Goal: Task Accomplishment & Management: Use online tool/utility

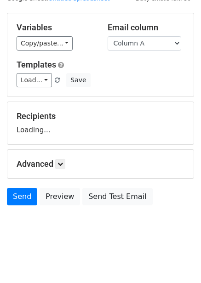
scroll to position [37, 0]
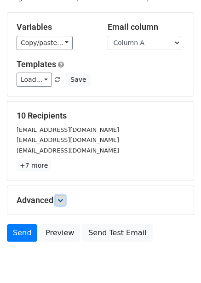
click at [63, 198] on icon at bounding box center [60, 201] width 6 height 6
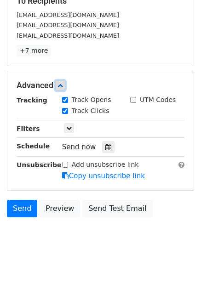
scroll to position [154, 0]
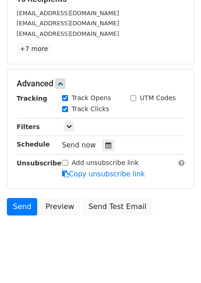
click at [111, 146] on div "Send now" at bounding box center [116, 145] width 108 height 12
click at [105, 147] on icon at bounding box center [108, 145] width 6 height 6
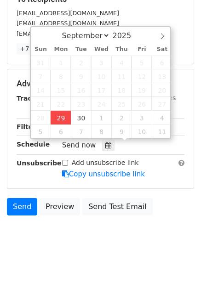
type input "2025-09-29 12:00"
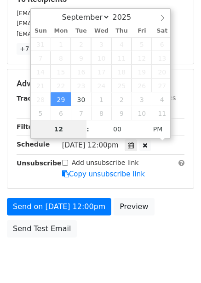
type input "4"
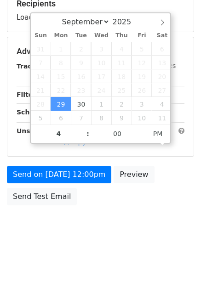
type input "2025-09-29 16:00"
click at [164, 206] on div "Send on Sep 29 at 12:00pm Preview Send Test Email" at bounding box center [100, 188] width 201 height 44
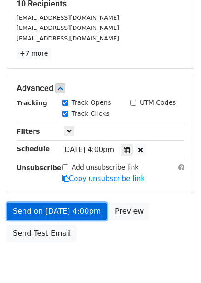
click at [83, 213] on link "Send on Sep 29 at 4:00pm" at bounding box center [57, 211] width 100 height 17
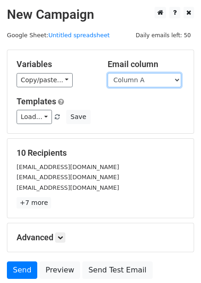
click at [148, 80] on select "Column A Column B Column C Column D Column E Column F" at bounding box center [145, 80] width 74 height 14
select select "Column B"
click at [108, 73] on select "Column A Column B Column C Column D Column E Column F" at bounding box center [145, 80] width 74 height 14
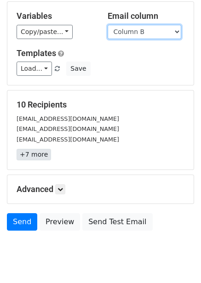
scroll to position [37, 0]
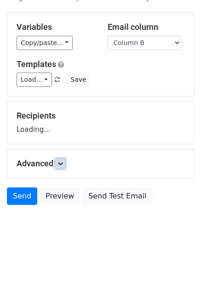
click at [60, 166] on icon at bounding box center [60, 164] width 6 height 6
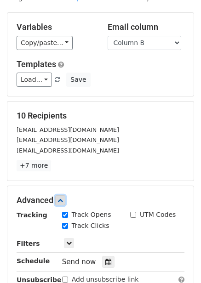
scroll to position [163, 0]
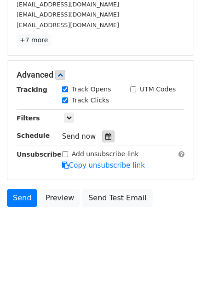
click at [107, 134] on div at bounding box center [108, 137] width 12 height 12
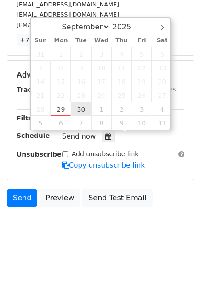
type input "2025-09-30 12:00"
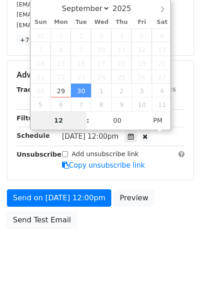
type input "5"
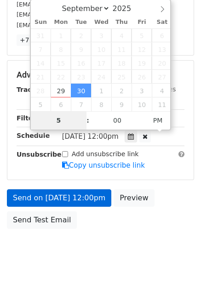
scroll to position [149, 0]
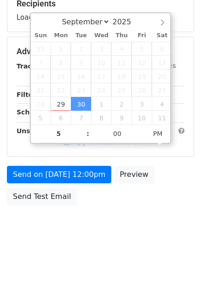
type input "2025-09-30 17:00"
click at [114, 207] on div "Send on Sep 30 at 12:00pm Preview Send Test Email" at bounding box center [100, 188] width 201 height 44
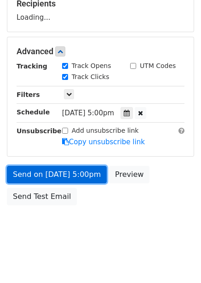
click at [83, 179] on link "Send on Sep 30 at 5:00pm" at bounding box center [57, 174] width 100 height 17
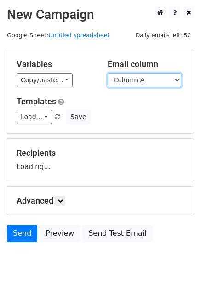
click at [129, 86] on select "Column A Column B Column C Column D Column E Column F" at bounding box center [145, 80] width 74 height 14
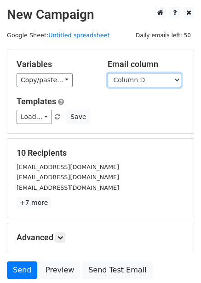
click at [108, 73] on select "Column A Column B Column C Column D Column E Column F" at bounding box center [145, 80] width 74 height 14
drag, startPoint x: 133, startPoint y: 74, endPoint x: 133, endPoint y: 82, distance: 7.4
click at [133, 74] on select "Column A Column B Column C Column D Column E Column F" at bounding box center [145, 80] width 74 height 14
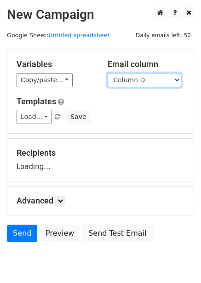
select select "Column C"
click at [108, 73] on select "Column A Column B Column C Column D Column E Column F" at bounding box center [145, 80] width 74 height 14
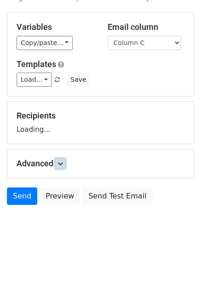
click at [61, 166] on icon at bounding box center [60, 164] width 6 height 6
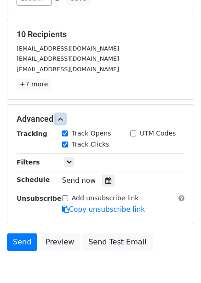
scroll to position [120, 0]
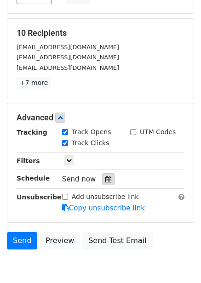
click at [103, 183] on div at bounding box center [108, 179] width 12 height 12
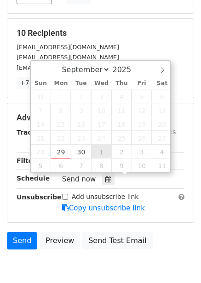
type input "2025-10-01 12:00"
select select "9"
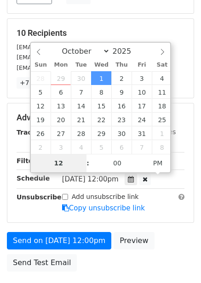
type input "6"
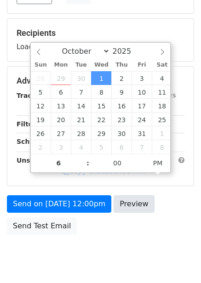
type input "2025-10-01 18:00"
click at [136, 212] on div "Send on Oct 1 at 12:00pm Preview Send Test Email" at bounding box center [100, 217] width 201 height 44
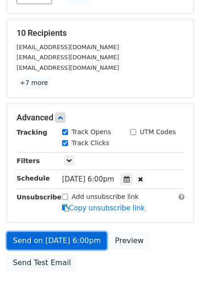
click at [88, 232] on link "Send on Oct 1 at 6:00pm" at bounding box center [57, 240] width 100 height 17
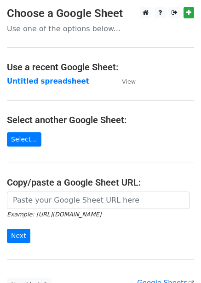
click at [65, 78] on strong "Untitled spreadsheet" at bounding box center [48, 81] width 82 height 8
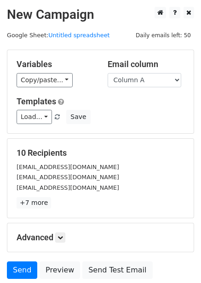
click at [148, 87] on div "Variables Copy/paste... {{Column A}} {{Column B}} {{Column C}} {{Column D}} {{C…" at bounding box center [100, 91] width 186 height 83
click at [149, 82] on select "Column A Column B Column C Column D Column E Column F" at bounding box center [145, 80] width 74 height 14
select select "Column D"
click at [108, 73] on select "Column A Column B Column C Column D Column E Column F" at bounding box center [145, 80] width 74 height 14
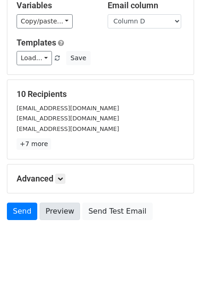
scroll to position [74, 0]
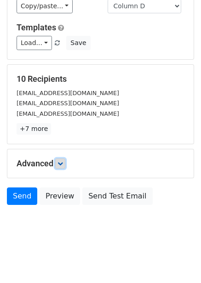
click at [63, 165] on icon at bounding box center [60, 164] width 6 height 6
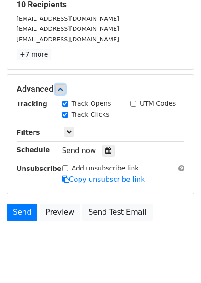
scroll to position [149, 0]
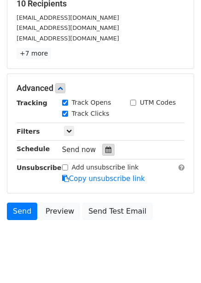
click at [105, 153] on icon at bounding box center [108, 150] width 6 height 6
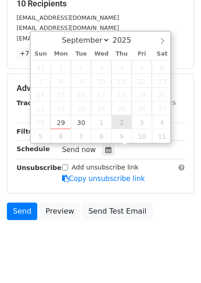
type input "[DATE] 12:00"
select select "9"
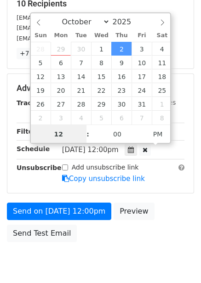
scroll to position [0, 0]
type input "7"
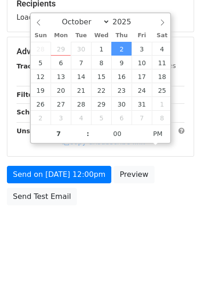
type input "[DATE] 19:00"
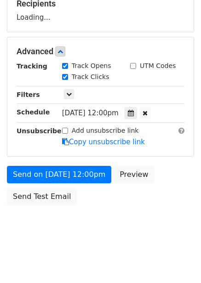
click at [132, 237] on body "New Campaign Daily emails left: 50 Google Sheet: Untitled spreadsheet Variables…" at bounding box center [100, 52] width 201 height 389
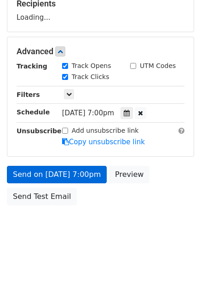
click at [80, 205] on div "Send on Oct 2 at 7:00pm Preview Send Test Email" at bounding box center [100, 188] width 201 height 44
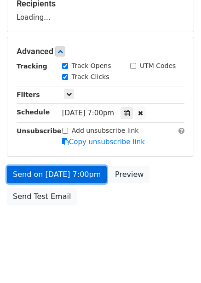
click at [83, 171] on link "Send on Oct 2 at 7:00pm" at bounding box center [57, 174] width 100 height 17
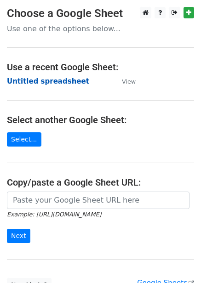
click at [55, 77] on strong "Untitled spreadsheet" at bounding box center [48, 81] width 82 height 8
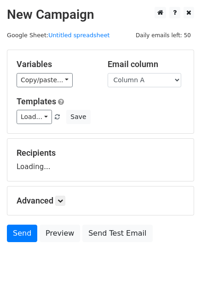
click at [153, 83] on select "Column A Column B Column C Column D Column E Column F" at bounding box center [145, 80] width 74 height 14
click at [108, 73] on select "Column A Column B Column C Column D Column E Column F" at bounding box center [145, 80] width 74 height 14
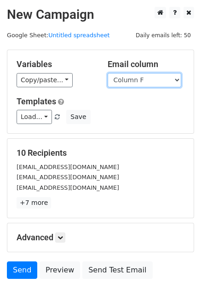
click at [161, 78] on select "Column A Column B Column C Column D Column E Column F" at bounding box center [145, 80] width 74 height 14
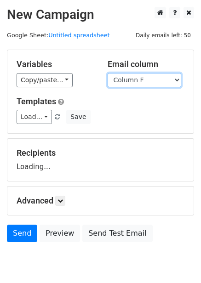
select select "Column E"
click at [108, 73] on select "Column A Column B Column C Column D Column E Column F" at bounding box center [145, 80] width 74 height 14
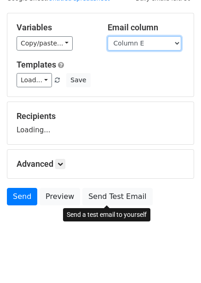
scroll to position [37, 0]
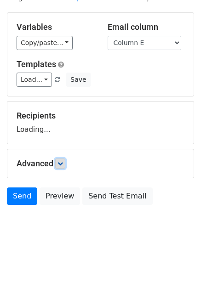
click at [60, 165] on icon at bounding box center [60, 164] width 6 height 6
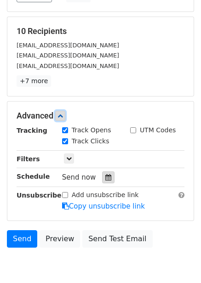
scroll to position [129, 0]
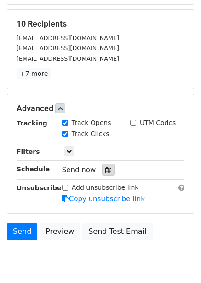
click at [109, 168] on div at bounding box center [108, 170] width 12 height 12
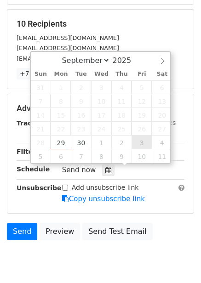
type input "2025-10-03 12:00"
select select "9"
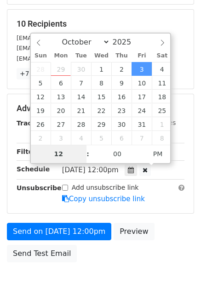
type input "8"
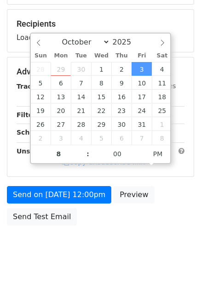
type input "2025-10-03 20:00"
drag, startPoint x: 152, startPoint y: 205, endPoint x: 159, endPoint y: 215, distance: 12.5
click at [152, 205] on div "Send on Oct 3 at 12:00pm Preview Send Test Email" at bounding box center [100, 208] width 201 height 44
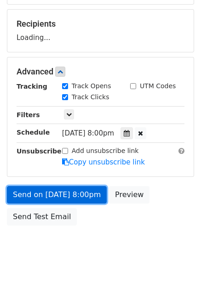
click at [74, 187] on link "Send on Oct 3 at 8:00pm" at bounding box center [57, 194] width 100 height 17
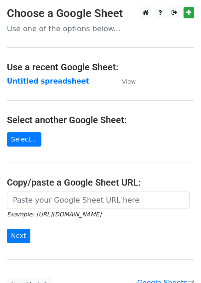
click at [50, 79] on strong "Untitled spreadsheet" at bounding box center [48, 81] width 82 height 8
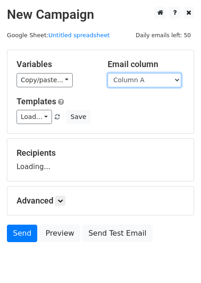
click at [141, 85] on select "Column A Column B Column C Column D Column E Column F" at bounding box center [145, 80] width 74 height 14
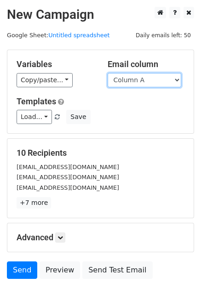
click at [154, 77] on select "Column A Column B Column C Column D Column E Column F" at bounding box center [145, 80] width 74 height 14
select select "Column F"
click at [108, 73] on select "Column A Column B Column C Column D Column E Column F" at bounding box center [145, 80] width 74 height 14
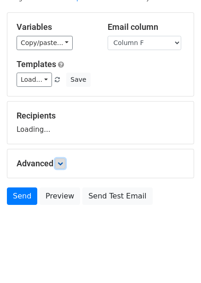
click at [61, 164] on icon at bounding box center [60, 164] width 6 height 6
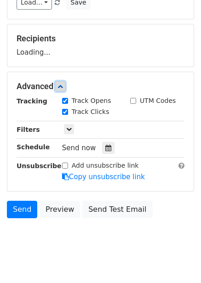
scroll to position [117, 0]
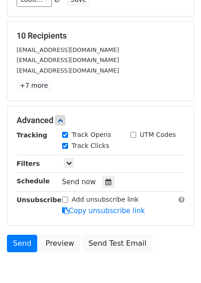
click at [106, 175] on div "Tracking Track Opens UTM Codes Track Clicks Filters Only include spreadsheet ro…" at bounding box center [101, 173] width 168 height 86
click at [105, 182] on icon at bounding box center [108, 182] width 6 height 6
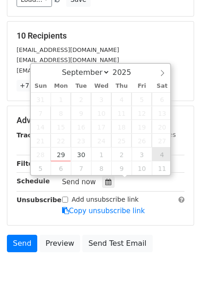
type input "[DATE] 12:00"
select select "9"
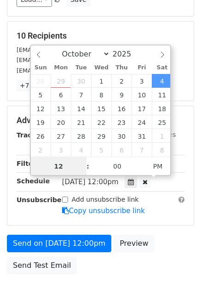
scroll to position [0, 0]
type input "9"
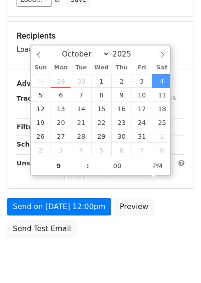
type input "[DATE] 21:00"
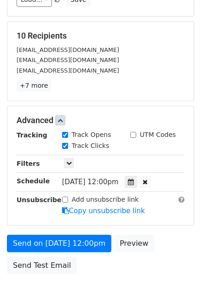
click at [148, 222] on div "Advanced Tracking Track Opens UTM Codes Track Clicks Filters Only include sprea…" at bounding box center [100, 165] width 186 height 119
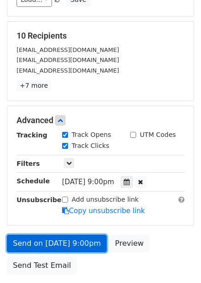
click at [74, 246] on link "Send on [DATE] 9:00pm" at bounding box center [57, 243] width 100 height 17
